Goal: Task Accomplishment & Management: Manage account settings

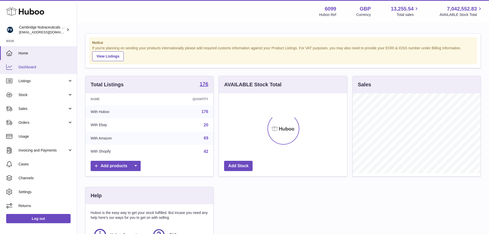
scroll to position [80, 129]
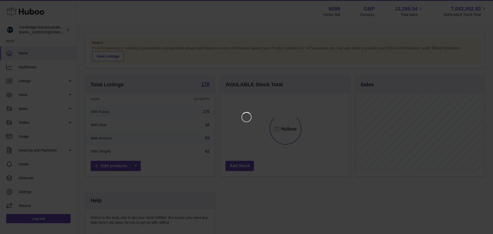
click at [386, 31] on iframe at bounding box center [246, 117] width 473 height 214
click at [3, 70] on div at bounding box center [246, 117] width 493 height 234
click at [6, 68] on div at bounding box center [246, 117] width 493 height 234
drag, startPoint x: 23, startPoint y: 76, endPoint x: 21, endPoint y: 85, distance: 8.7
click at [21, 83] on iframe at bounding box center [246, 117] width 473 height 214
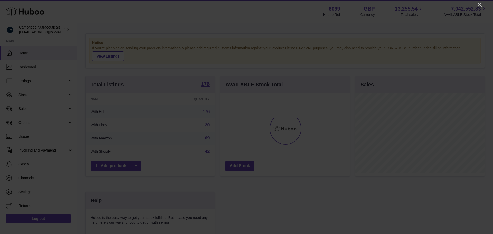
click at [481, 4] on icon "Close" at bounding box center [480, 5] width 6 height 6
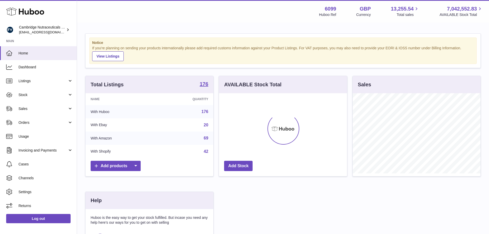
scroll to position [256842, 256795]
click at [36, 95] on span "Stock" at bounding box center [42, 94] width 49 height 5
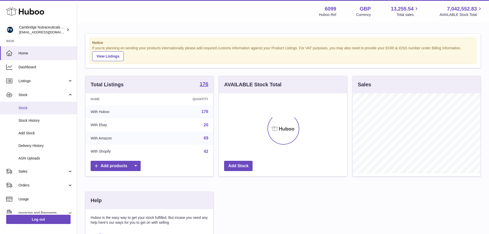
click at [37, 108] on span "Stock" at bounding box center [45, 108] width 54 height 5
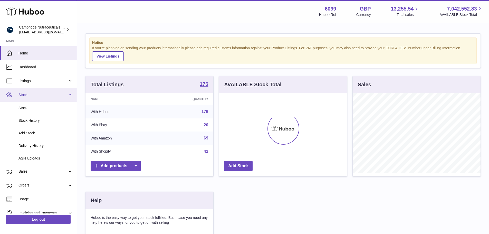
click at [26, 98] on link "Stock" at bounding box center [38, 95] width 77 height 14
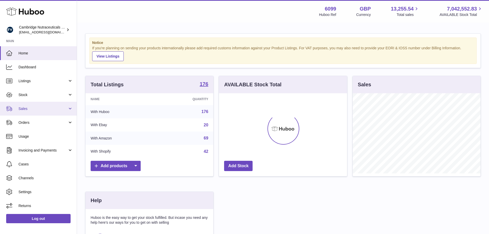
click at [30, 110] on span "Sales" at bounding box center [42, 108] width 49 height 5
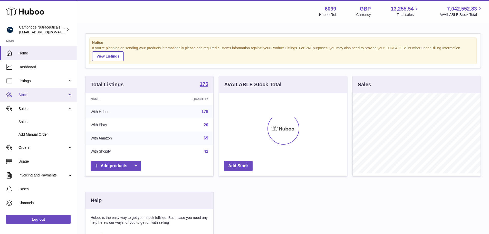
click at [29, 98] on link "Stock" at bounding box center [38, 95] width 77 height 14
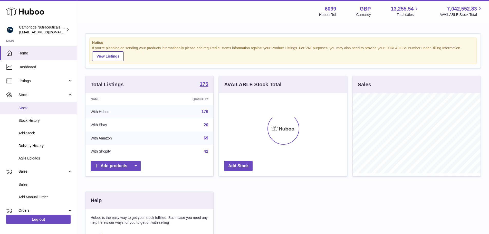
click at [30, 111] on link "Stock" at bounding box center [38, 108] width 77 height 13
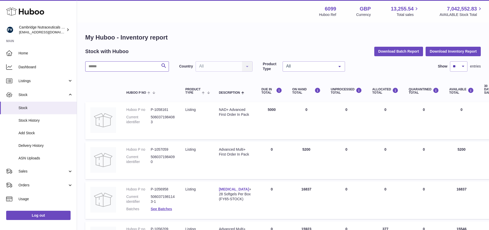
click at [133, 68] on input "text" at bounding box center [127, 66] width 84 height 10
type input "****"
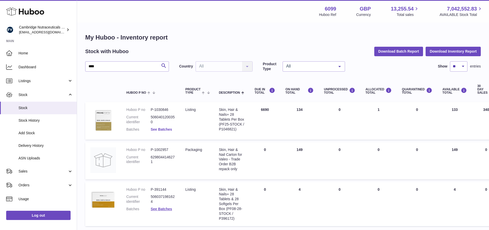
click at [164, 129] on link "See Batches" at bounding box center [161, 129] width 21 height 4
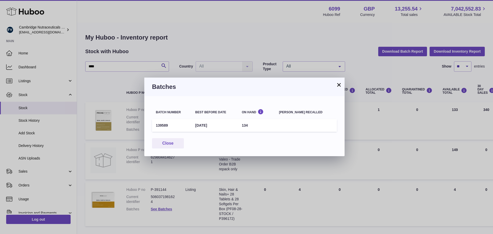
click at [338, 85] on button "×" at bounding box center [339, 85] width 6 height 6
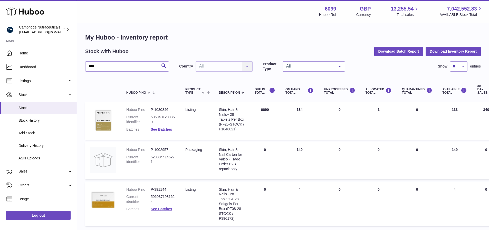
click at [164, 129] on link "See Batches" at bounding box center [161, 129] width 21 height 4
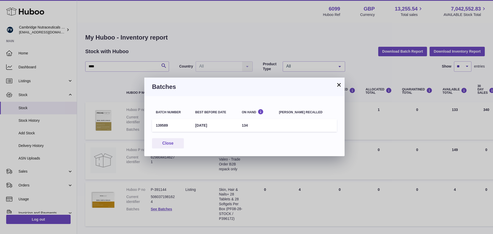
click at [339, 85] on button "×" at bounding box center [339, 85] width 6 height 6
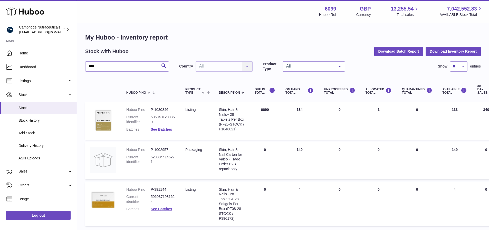
click at [164, 131] on link "See Batches" at bounding box center [161, 129] width 21 height 4
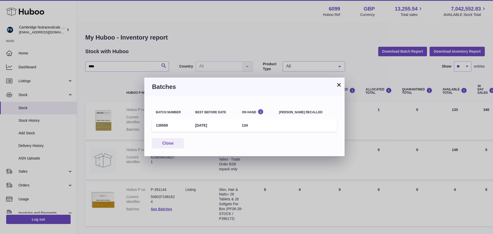
click at [164, 129] on td "139589" at bounding box center [171, 125] width 39 height 13
click at [339, 83] on button "×" at bounding box center [339, 85] width 6 height 6
